Goal: Information Seeking & Learning: Learn about a topic

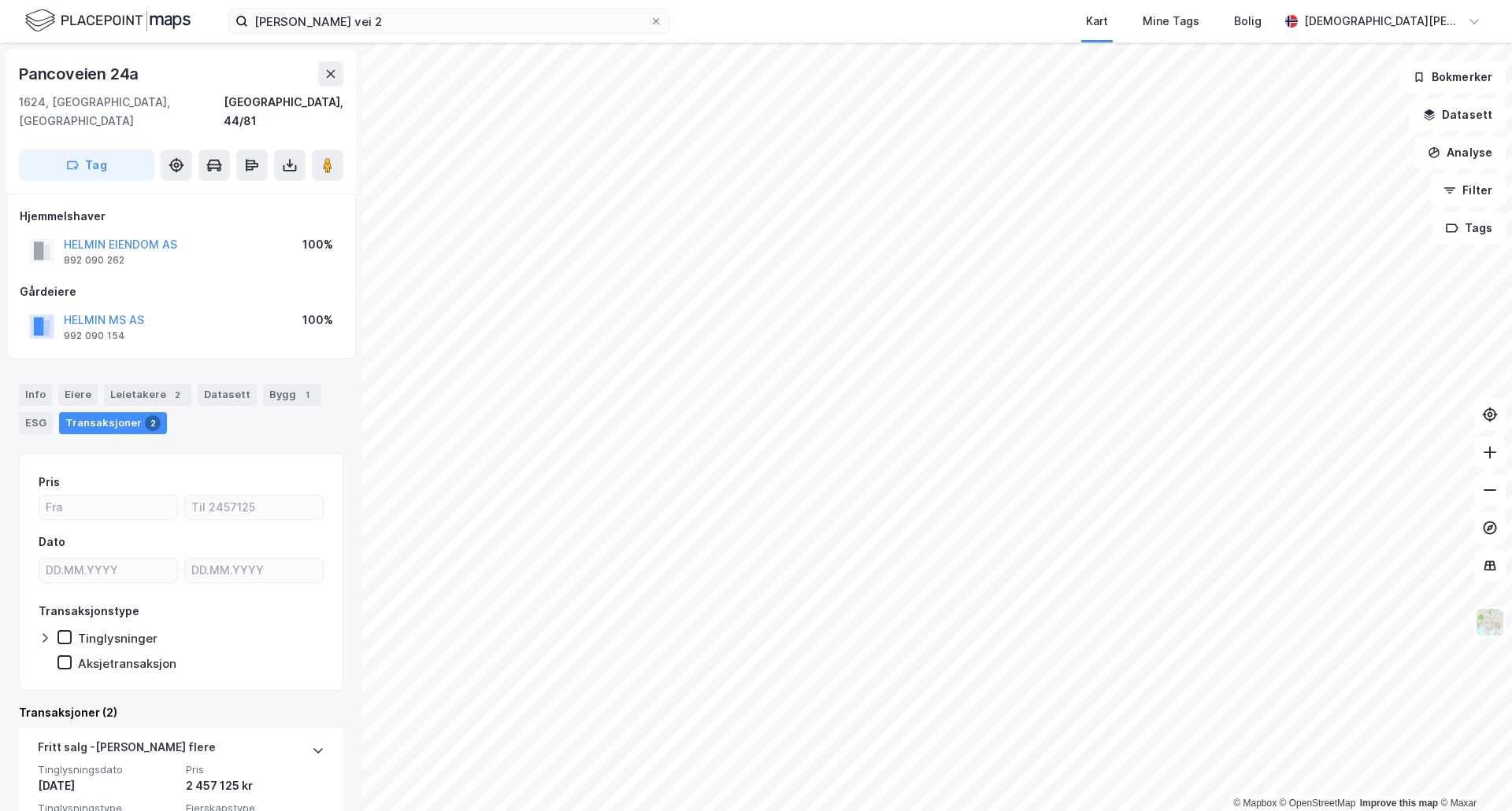
click at [176, 73] on div "Pancoveien 24a" at bounding box center [181, 73] width 324 height 25
click at [83, 74] on div "Pancoveien 24a" at bounding box center [80, 73] width 123 height 25
click at [152, 74] on div "Pancoveien 24a" at bounding box center [181, 73] width 324 height 25
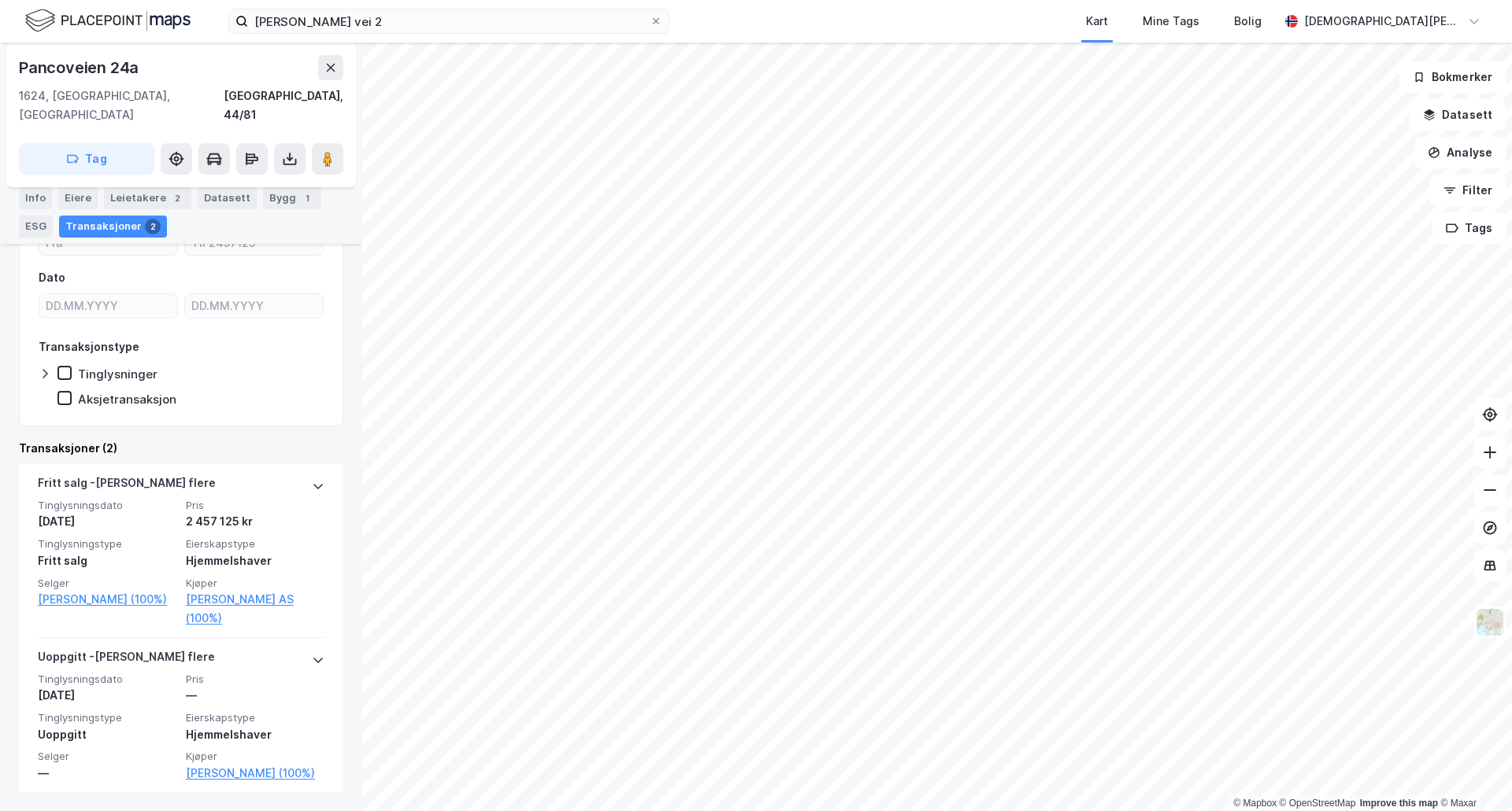
scroll to position [264, 0]
click at [299, 197] on div "1" at bounding box center [307, 198] width 16 height 16
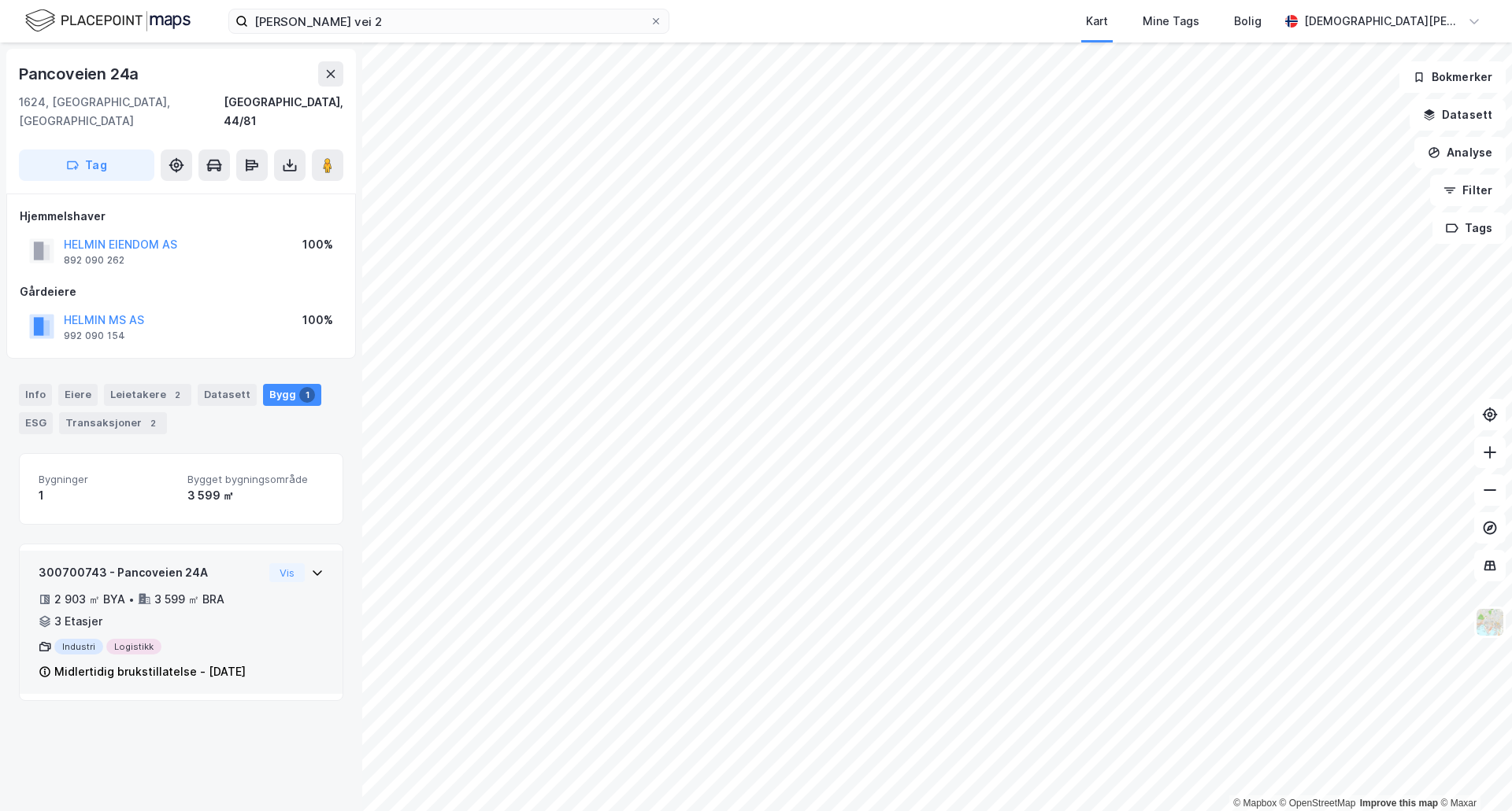
click at [313, 571] on icon at bounding box center [317, 574] width 10 height 6
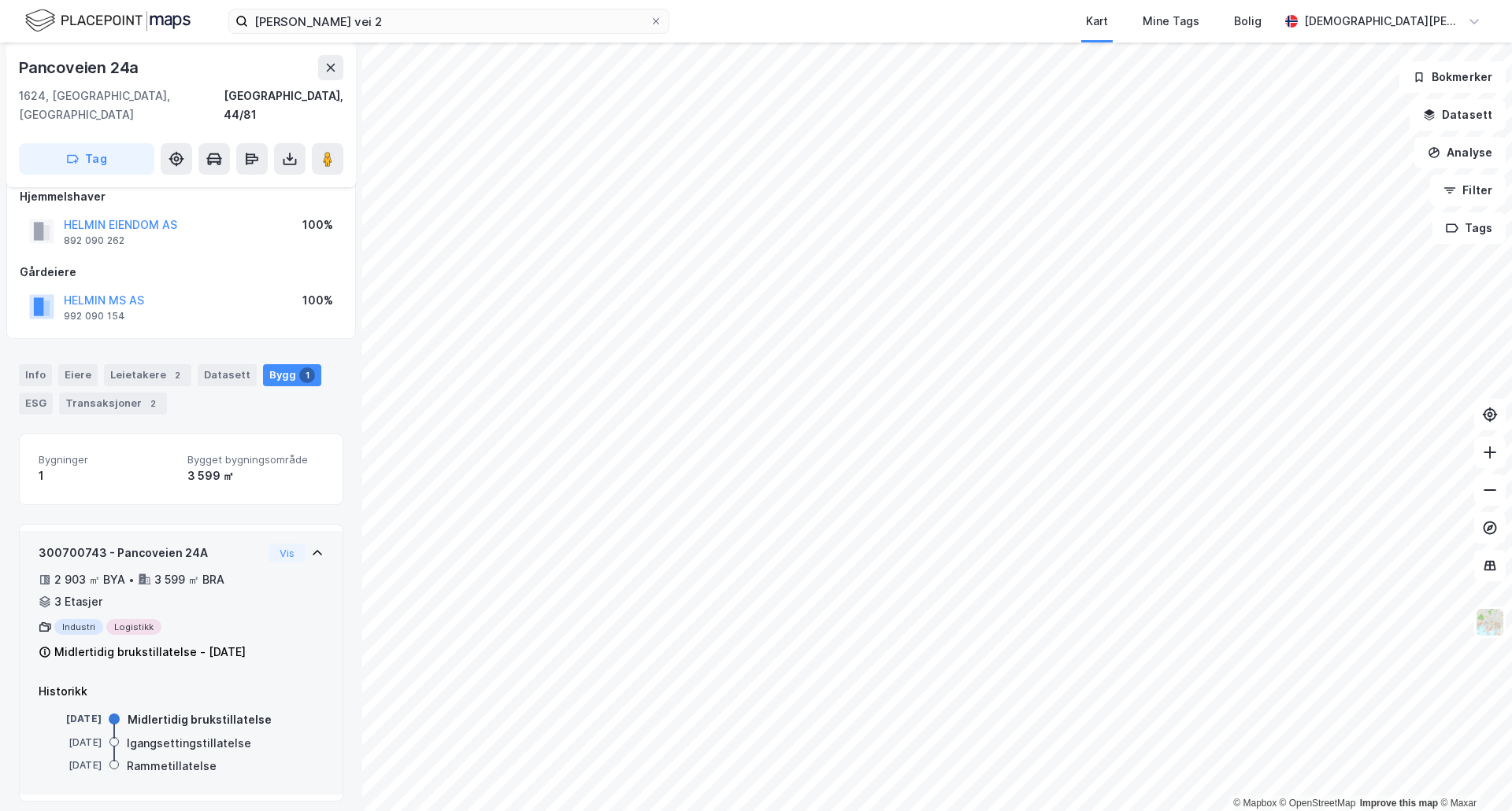
scroll to position [30, 0]
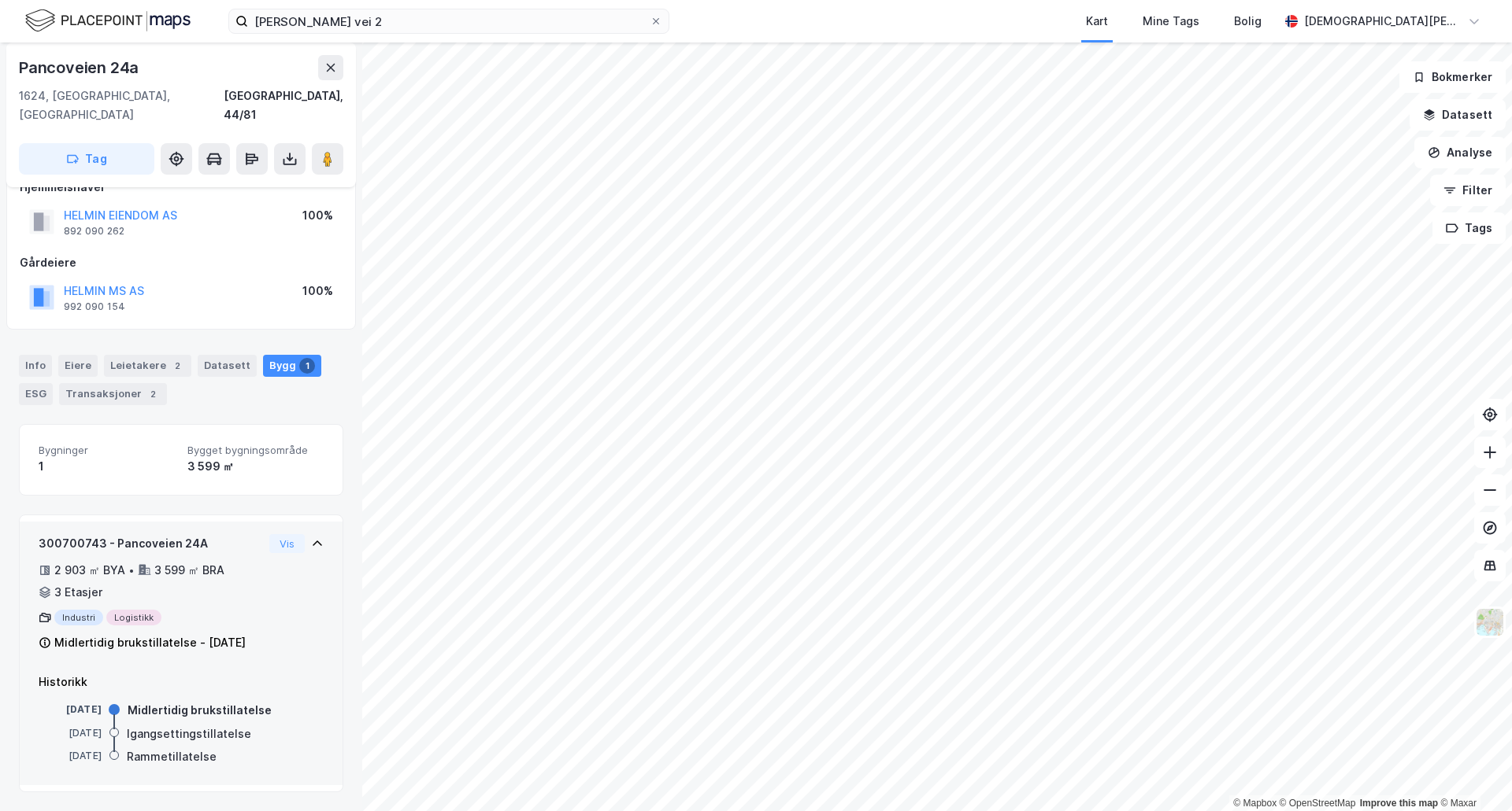
click at [251, 585] on div "300700743 - Pancoveien 24A 2 903 ㎡ BYA • 3 599 ㎡ BRA • 3 Etasjer Industri Logis…" at bounding box center [150, 594] width 224 height 118
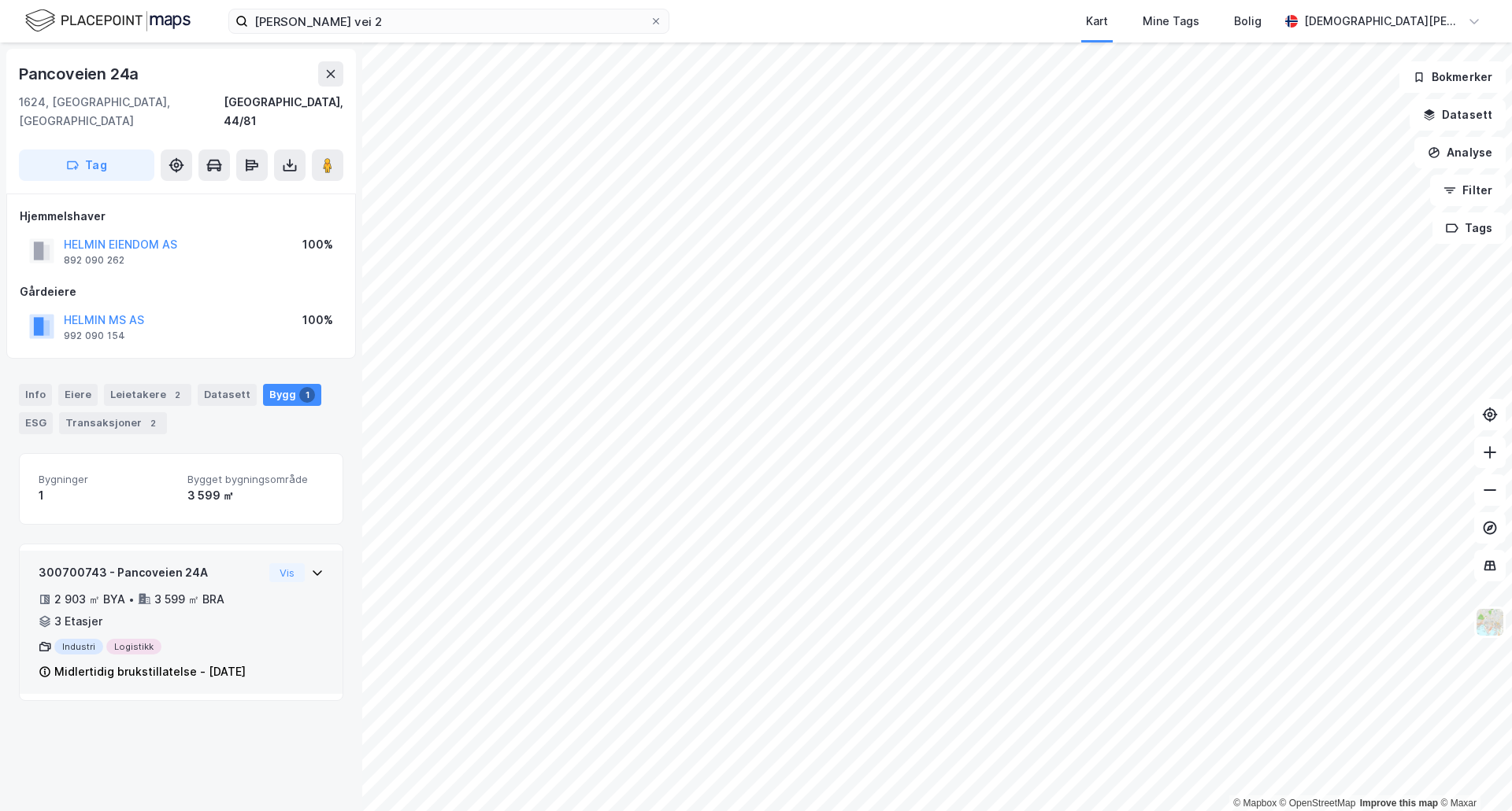
scroll to position [0, 0]
click at [250, 590] on div "2 903 ㎡ BYA • 3 599 ㎡ BRA • 3 Etasjer" at bounding box center [150, 610] width 224 height 41
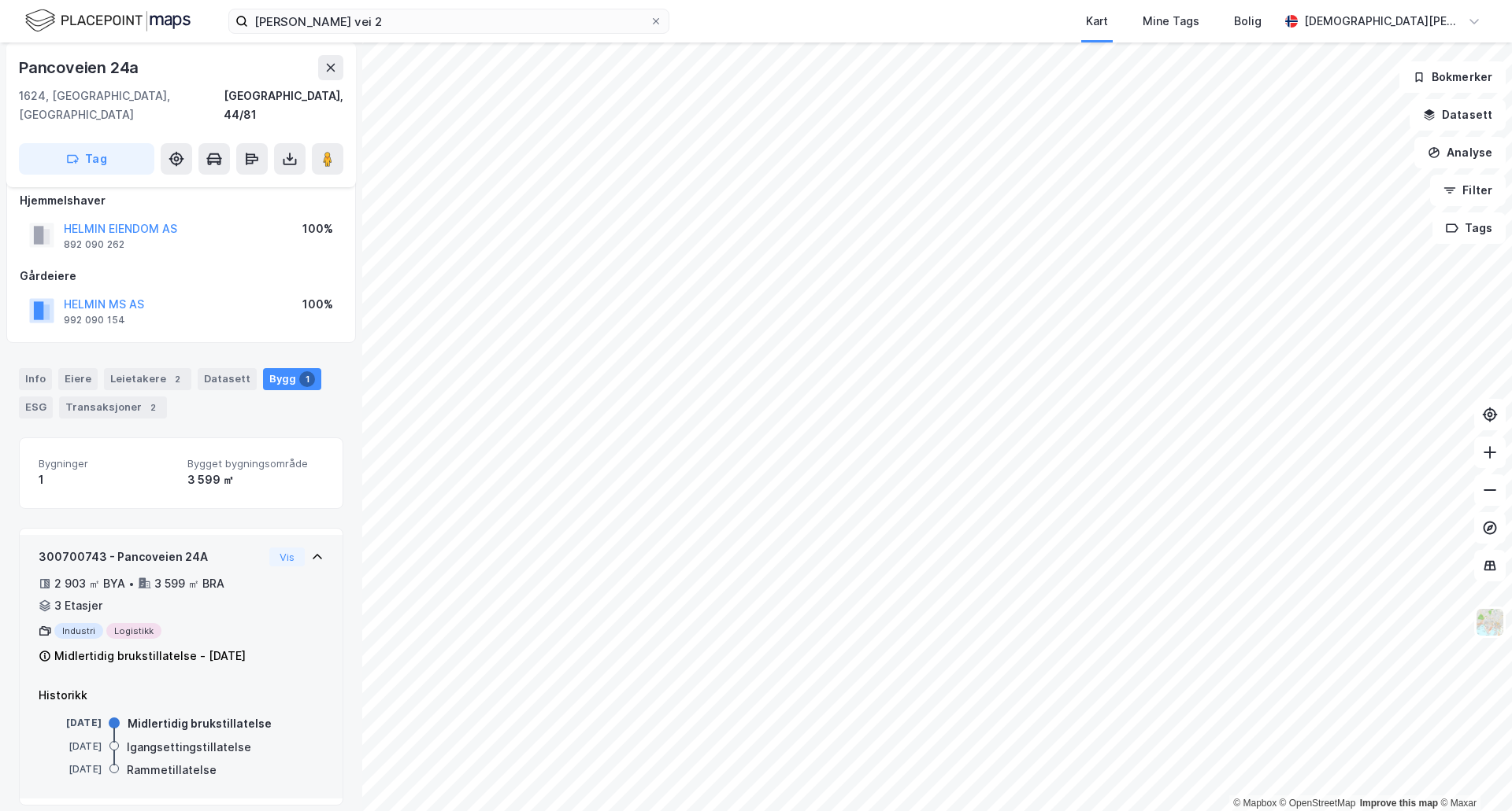
scroll to position [30, 0]
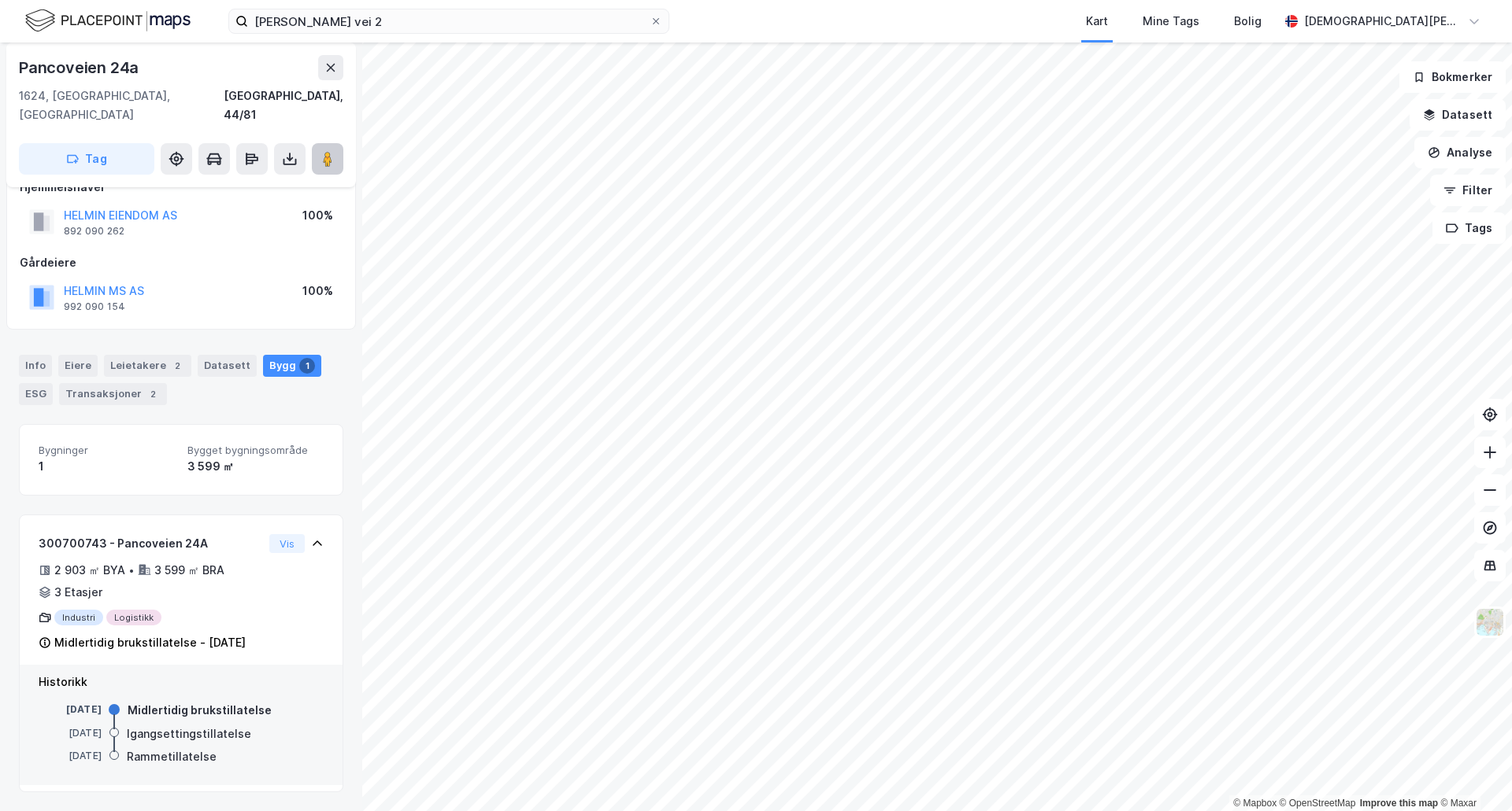
click at [335, 152] on icon at bounding box center [327, 159] width 16 height 16
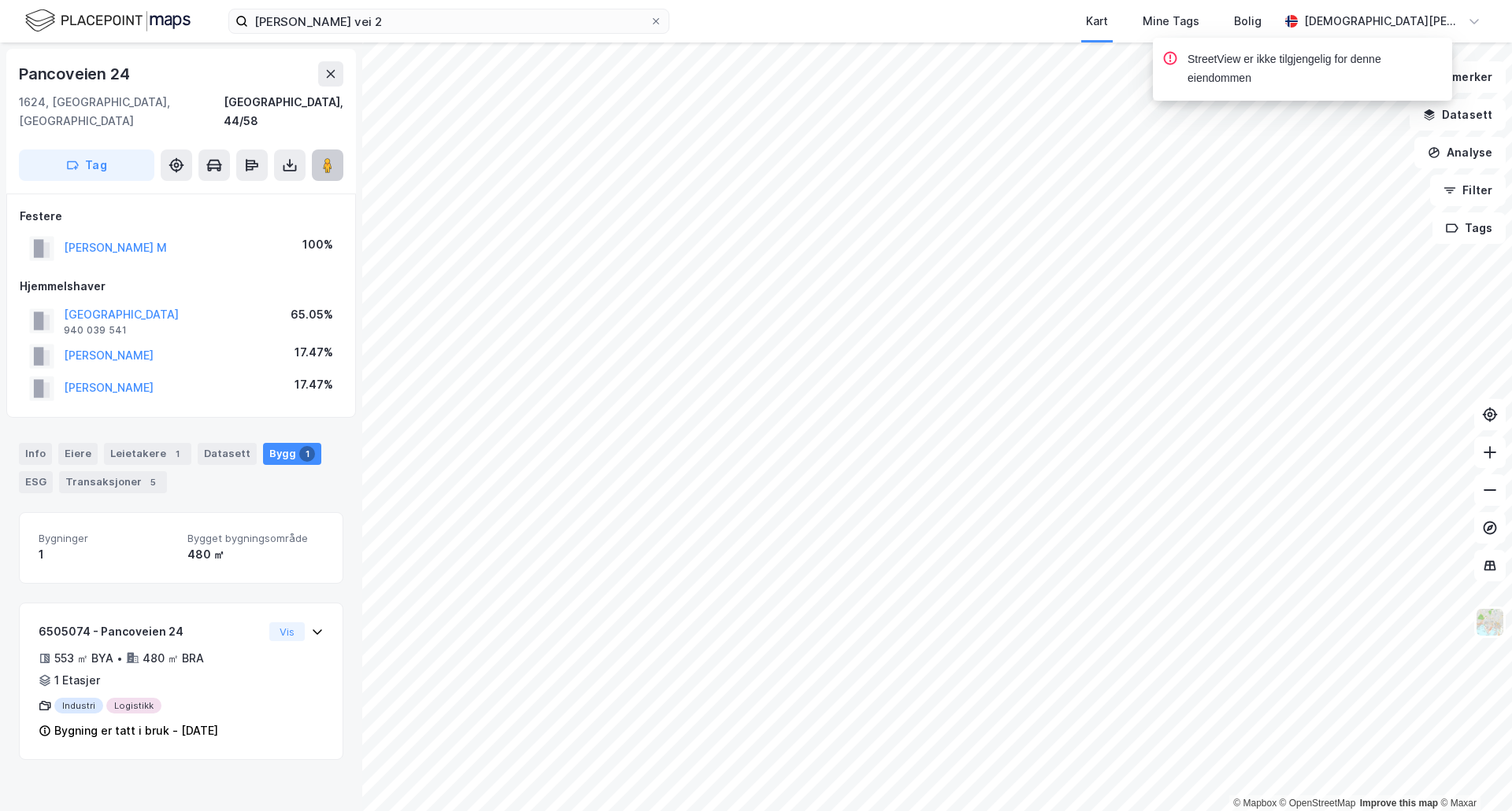
click at [328, 157] on button at bounding box center [327, 165] width 31 height 31
